Goal: Task Accomplishment & Management: Manage account settings

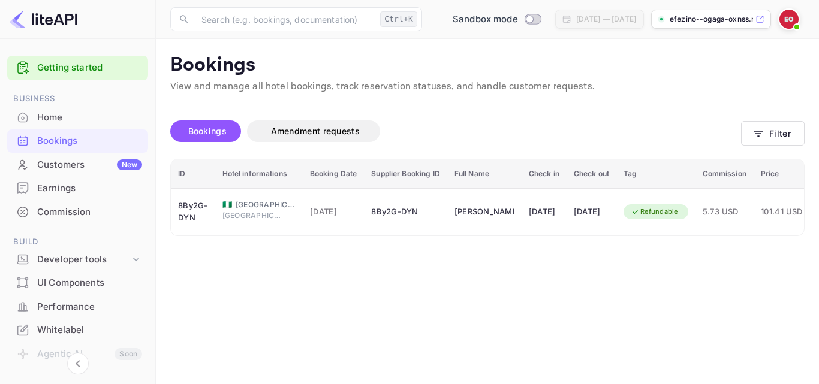
click at [76, 288] on div "UI Components" at bounding box center [89, 283] width 105 height 14
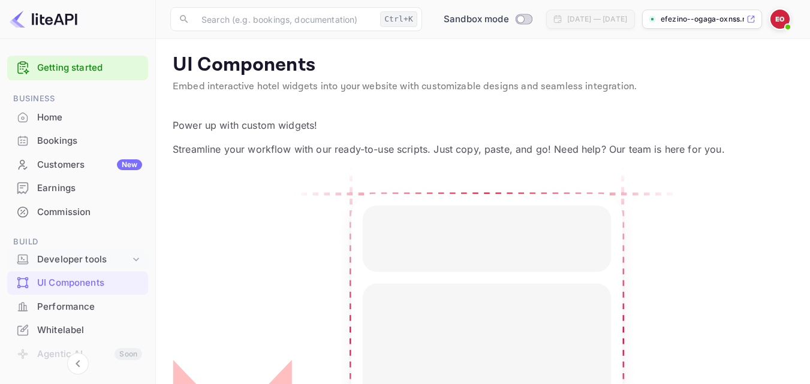
click at [131, 256] on icon at bounding box center [136, 260] width 12 height 12
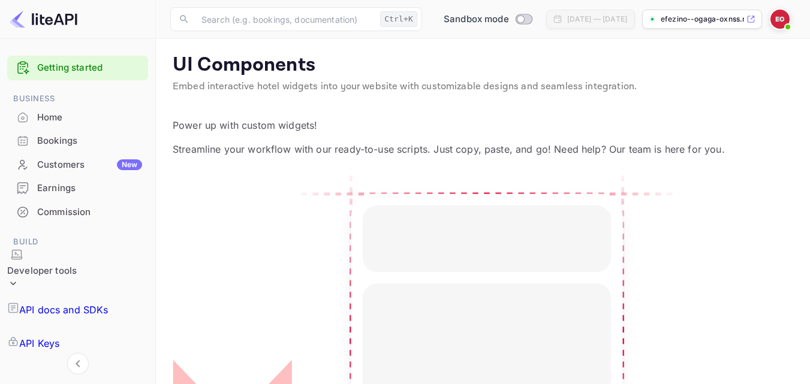
click at [19, 277] on icon at bounding box center [13, 283] width 12 height 12
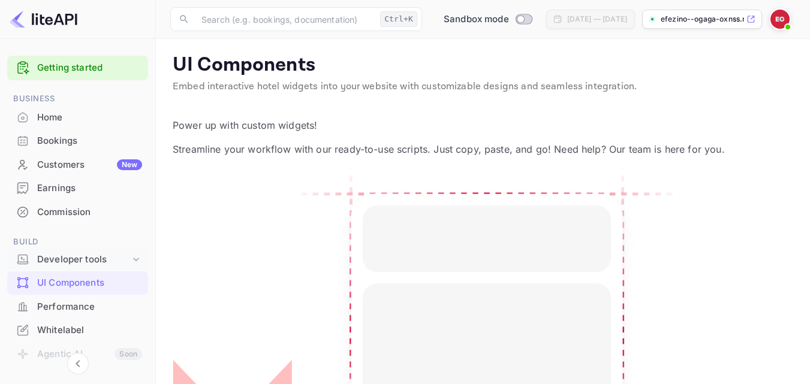
click at [131, 256] on icon at bounding box center [136, 260] width 12 height 12
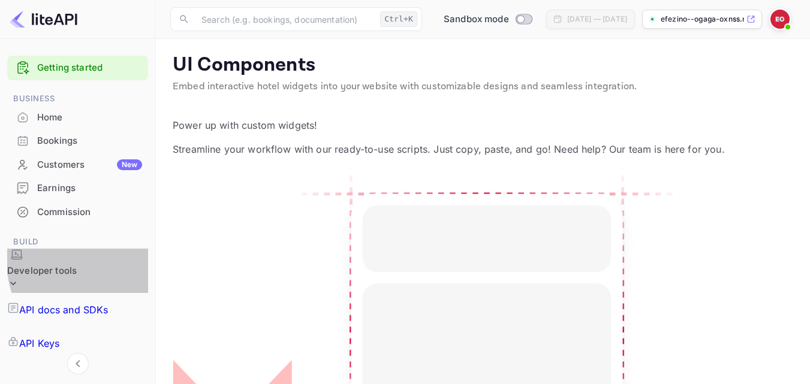
click at [19, 277] on icon at bounding box center [13, 283] width 12 height 12
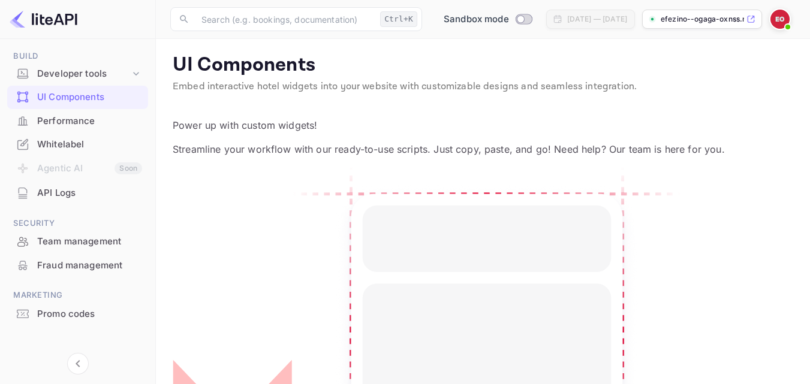
scroll to position [194, 0]
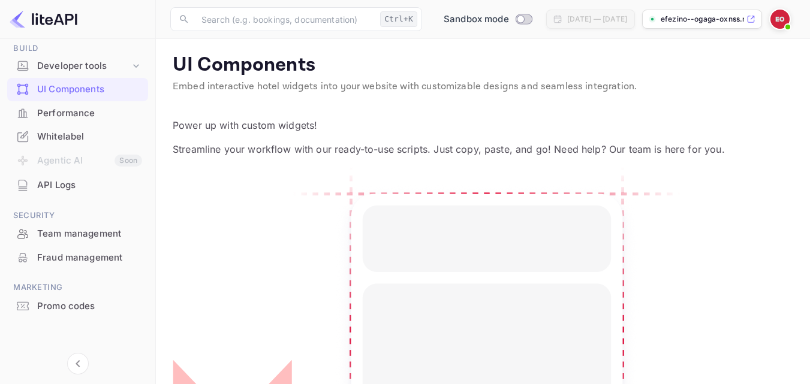
click at [73, 127] on div "Whitelabel" at bounding box center [77, 136] width 141 height 23
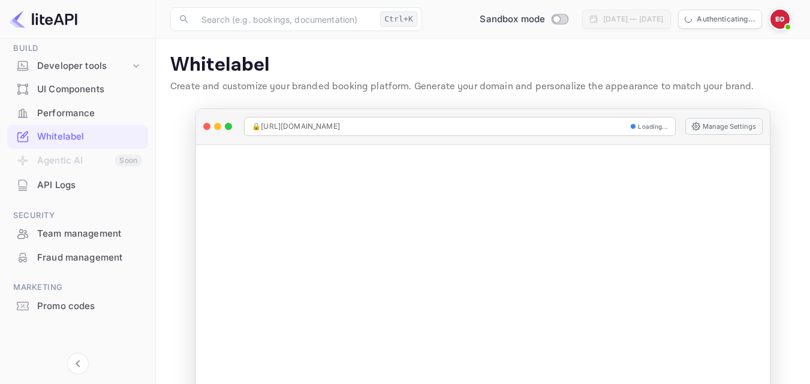
scroll to position [46, 0]
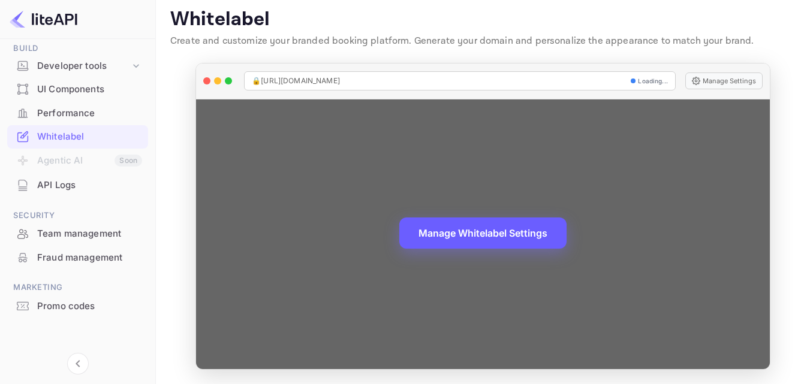
click at [502, 231] on button "Manage Whitelabel Settings" at bounding box center [482, 233] width 167 height 31
click at [491, 237] on button "Manage Whitelabel Settings" at bounding box center [482, 233] width 167 height 31
click at [708, 81] on button "Manage Settings" at bounding box center [723, 81] width 77 height 17
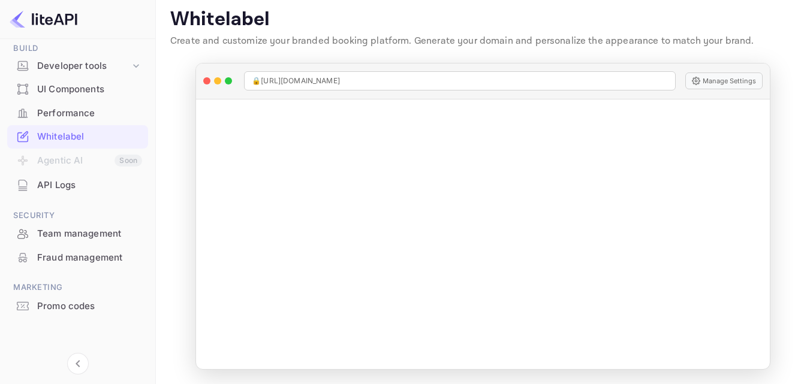
scroll to position [0, 0]
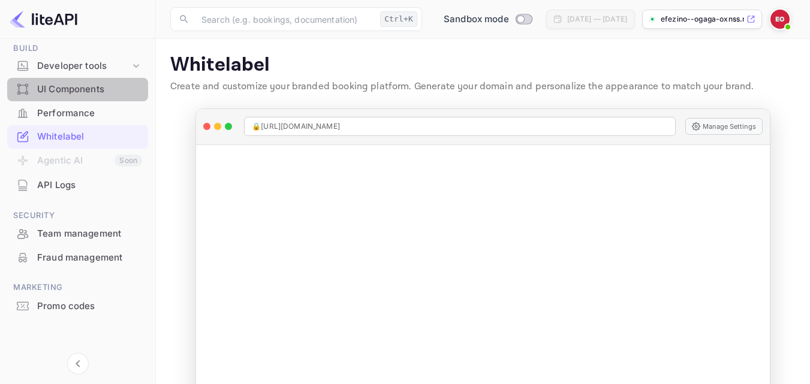
click at [116, 91] on div "UI Components" at bounding box center [89, 90] width 105 height 14
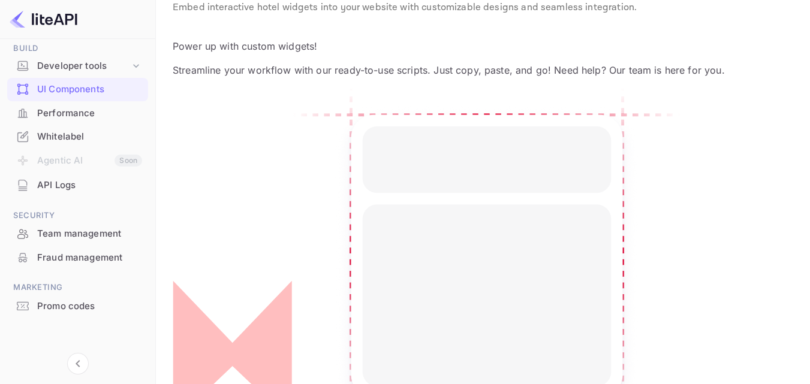
scroll to position [76, 0]
